Goal: Task Accomplishment & Management: Use online tool/utility

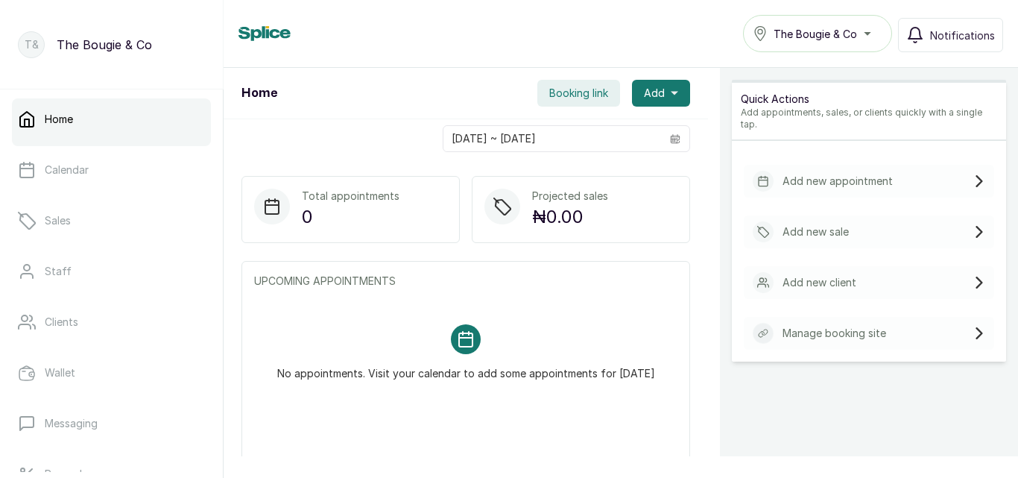
click at [567, 88] on span "Booking link" at bounding box center [578, 93] width 59 height 15
